Goal: Task Accomplishment & Management: Manage account settings

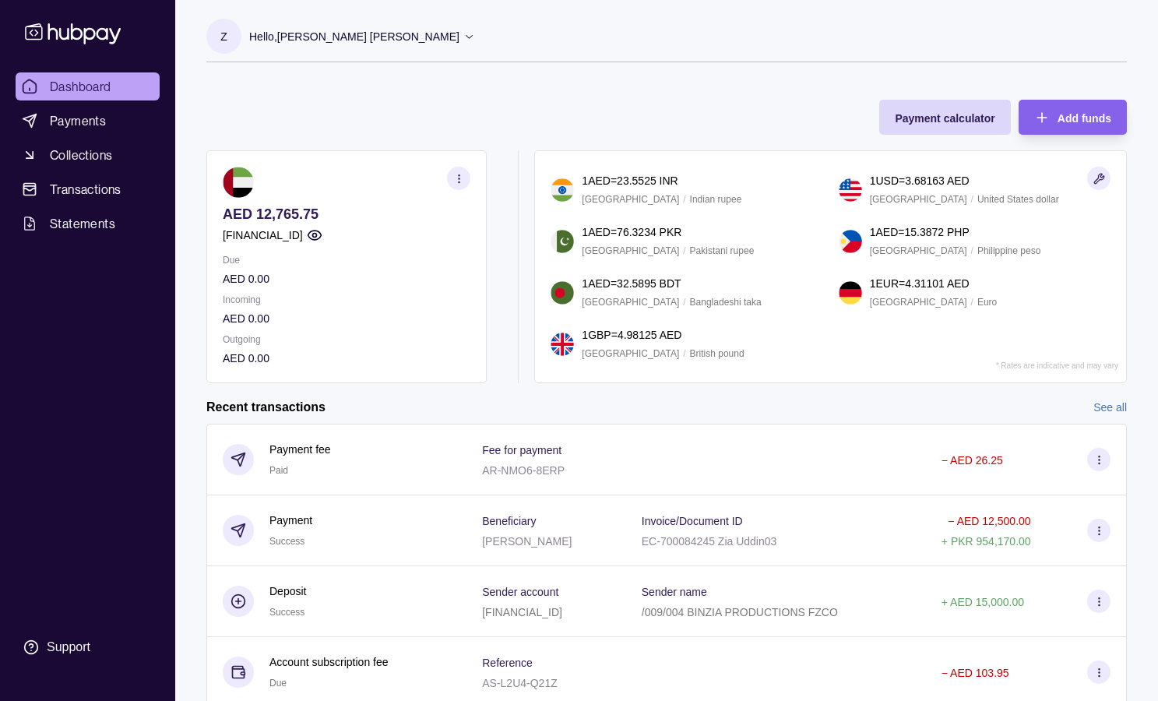
click at [463, 39] on icon at bounding box center [469, 36] width 12 height 12
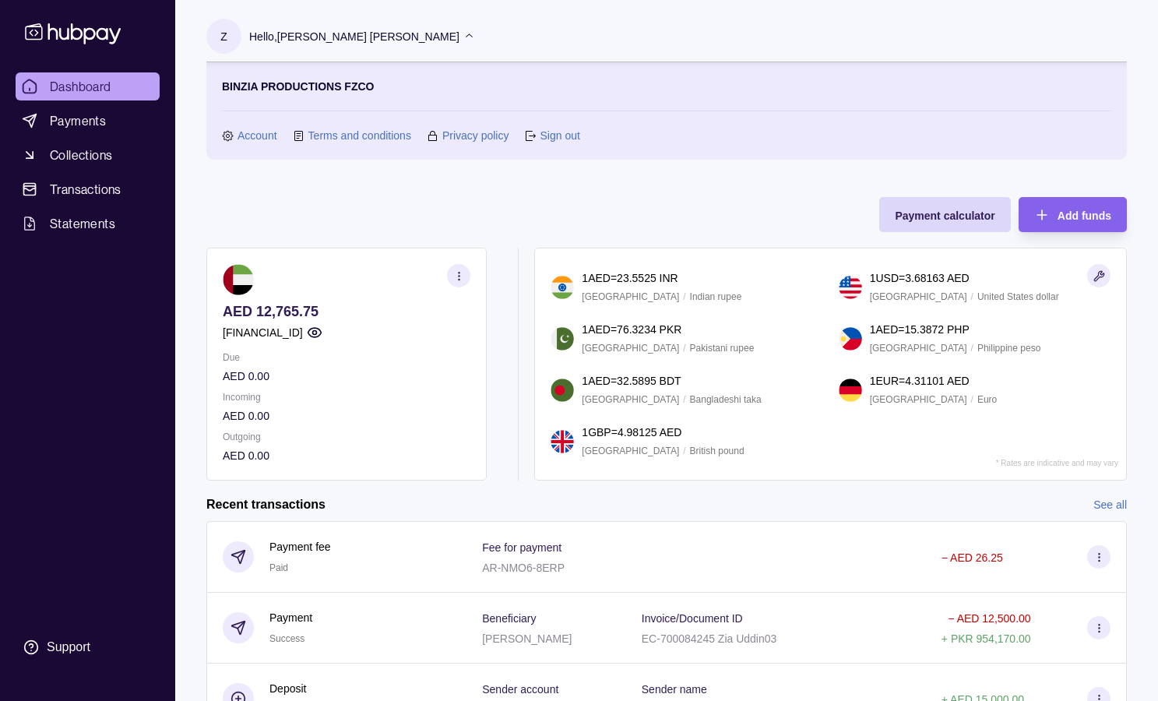
click at [463, 39] on icon at bounding box center [469, 36] width 12 height 12
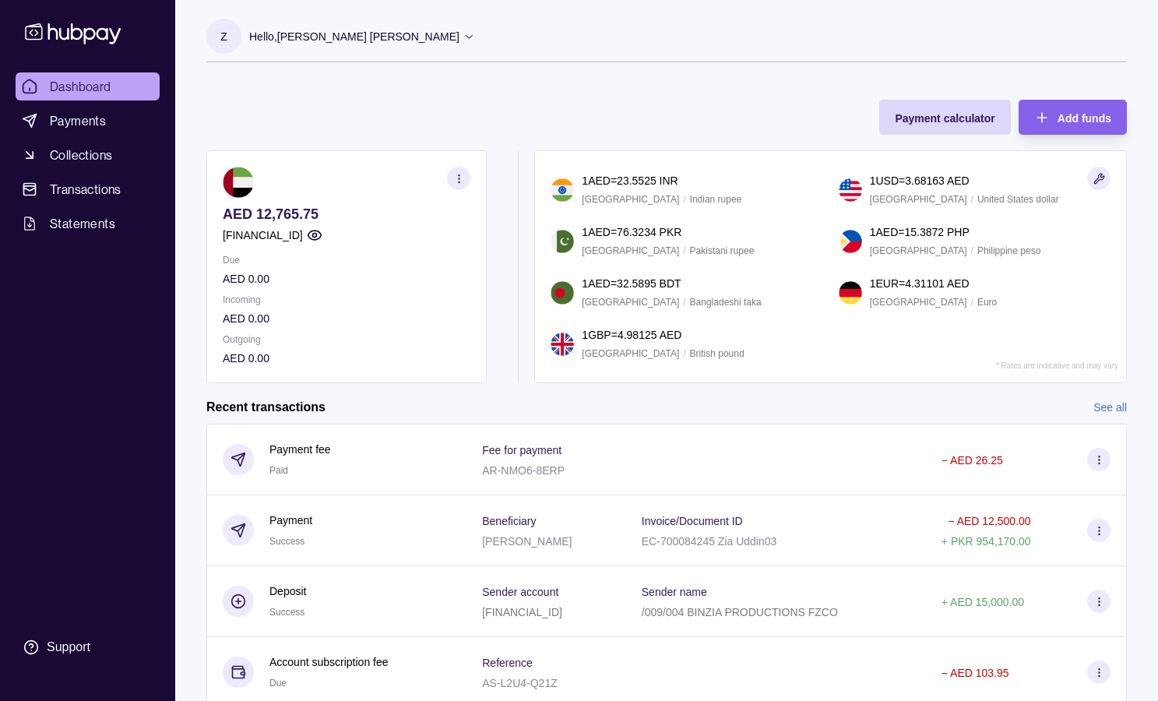
click at [463, 39] on icon at bounding box center [469, 36] width 12 height 12
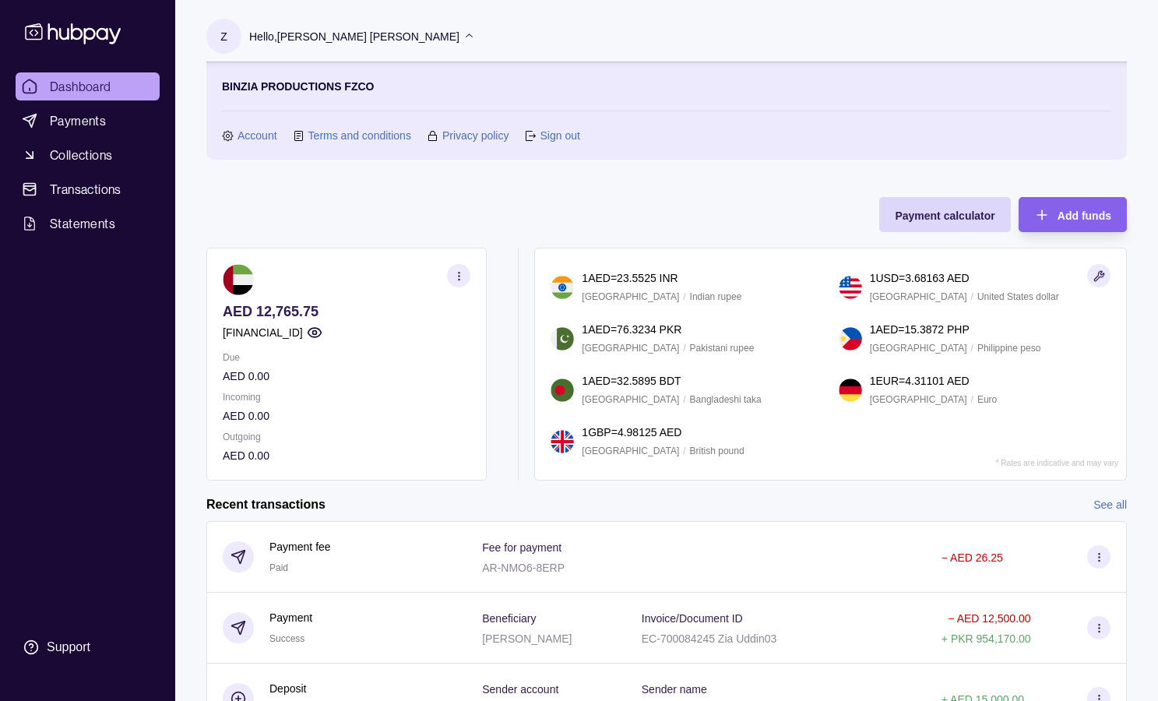
click at [257, 136] on link "Account" at bounding box center [257, 135] width 40 height 17
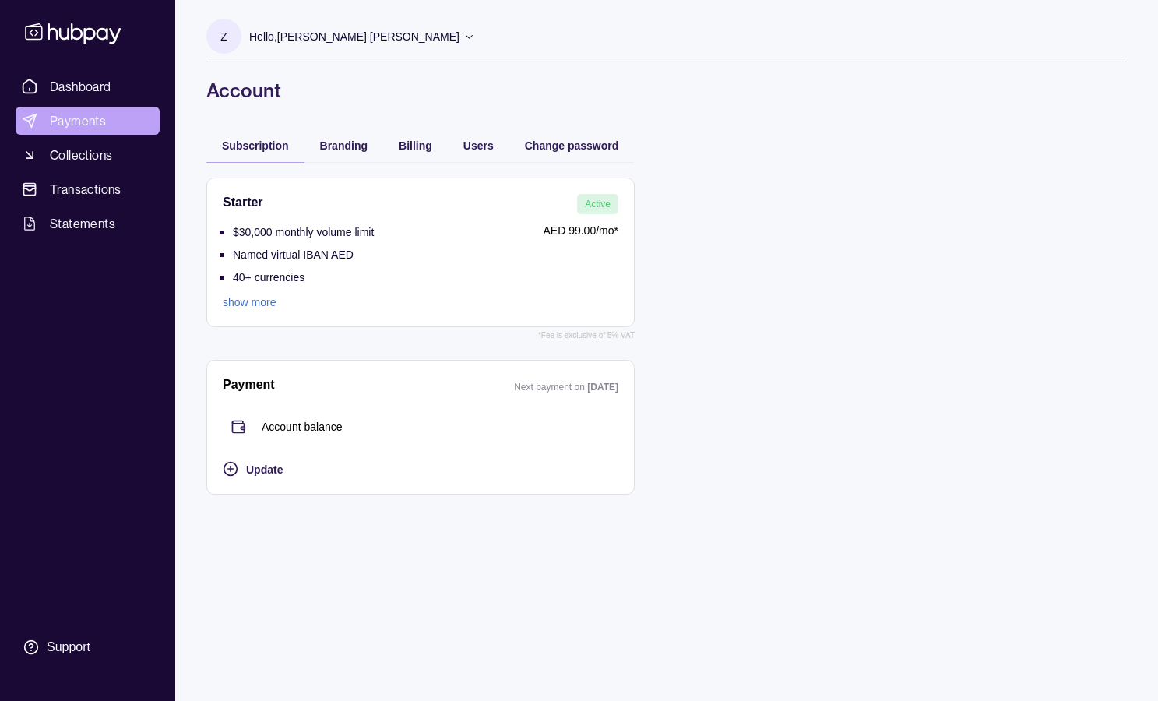
click at [69, 118] on span "Payments" at bounding box center [78, 120] width 56 height 19
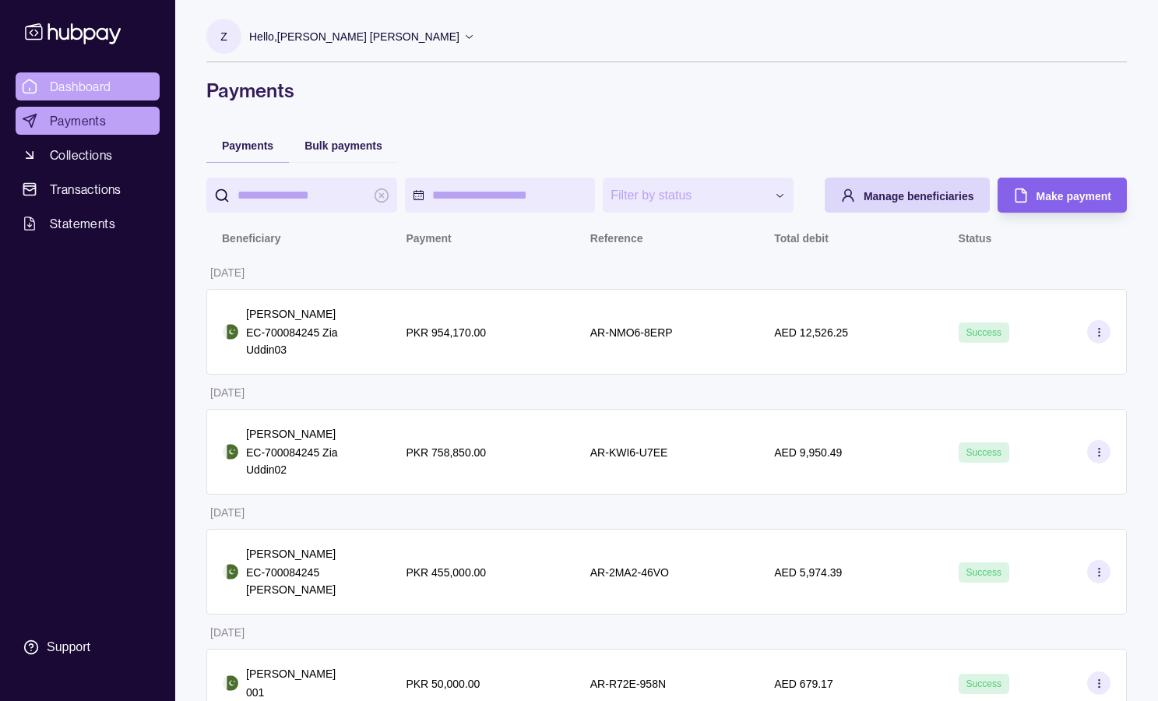
click at [90, 85] on span "Dashboard" at bounding box center [80, 86] width 61 height 19
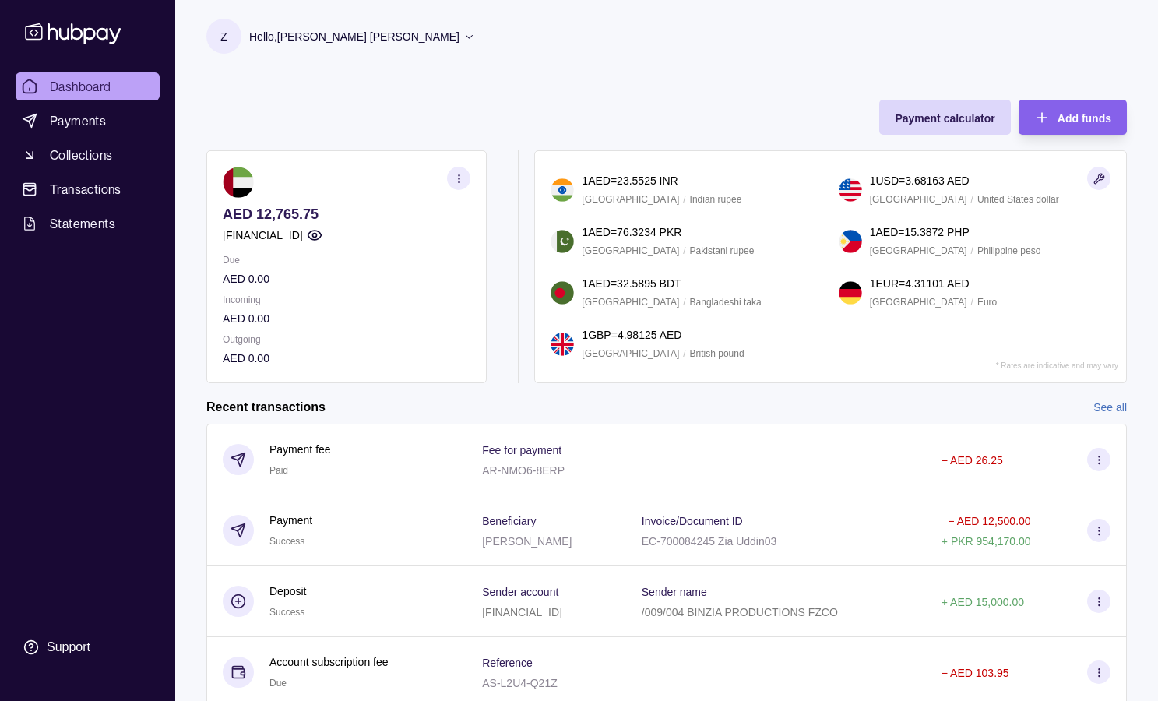
click at [463, 39] on icon at bounding box center [469, 36] width 12 height 12
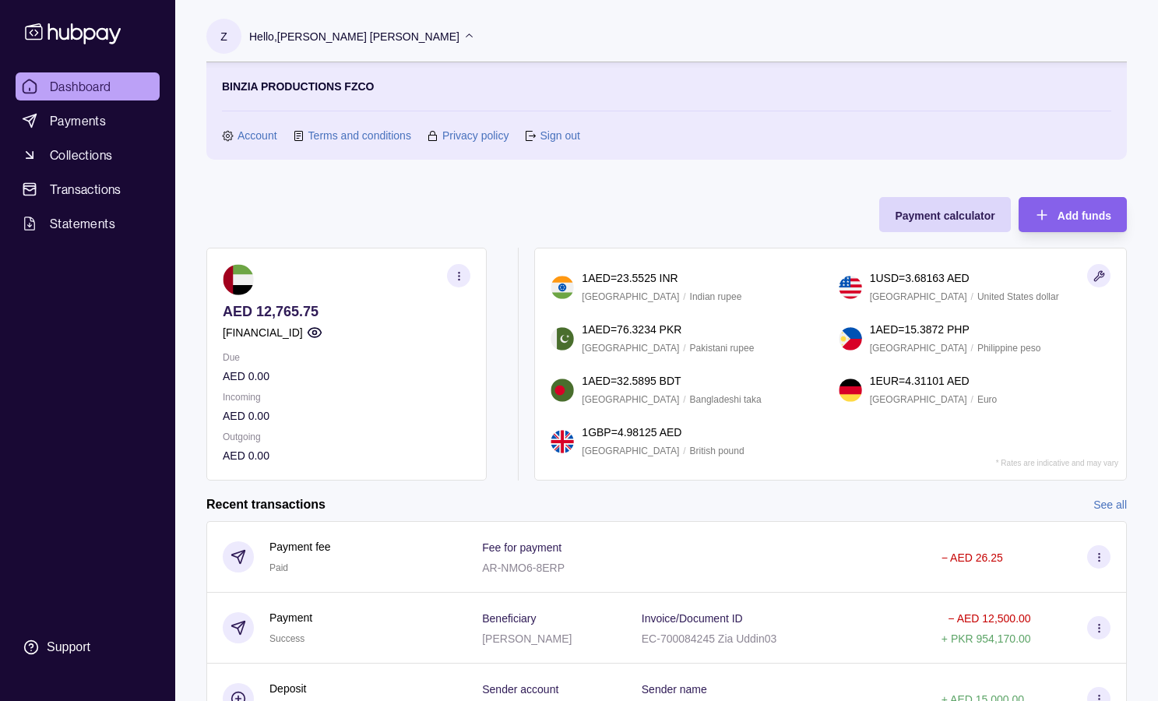
click at [543, 137] on link "Sign out" at bounding box center [559, 135] width 40 height 17
